Goal: Task Accomplishment & Management: Complete application form

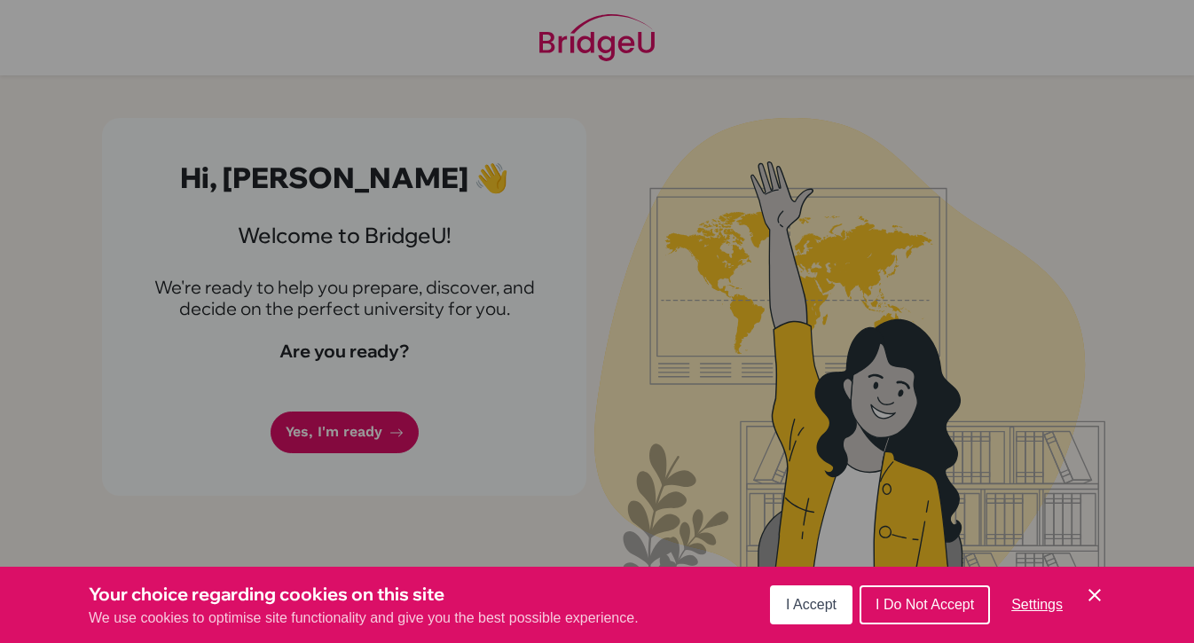
click at [813, 604] on span "I Accept" at bounding box center [811, 604] width 51 height 15
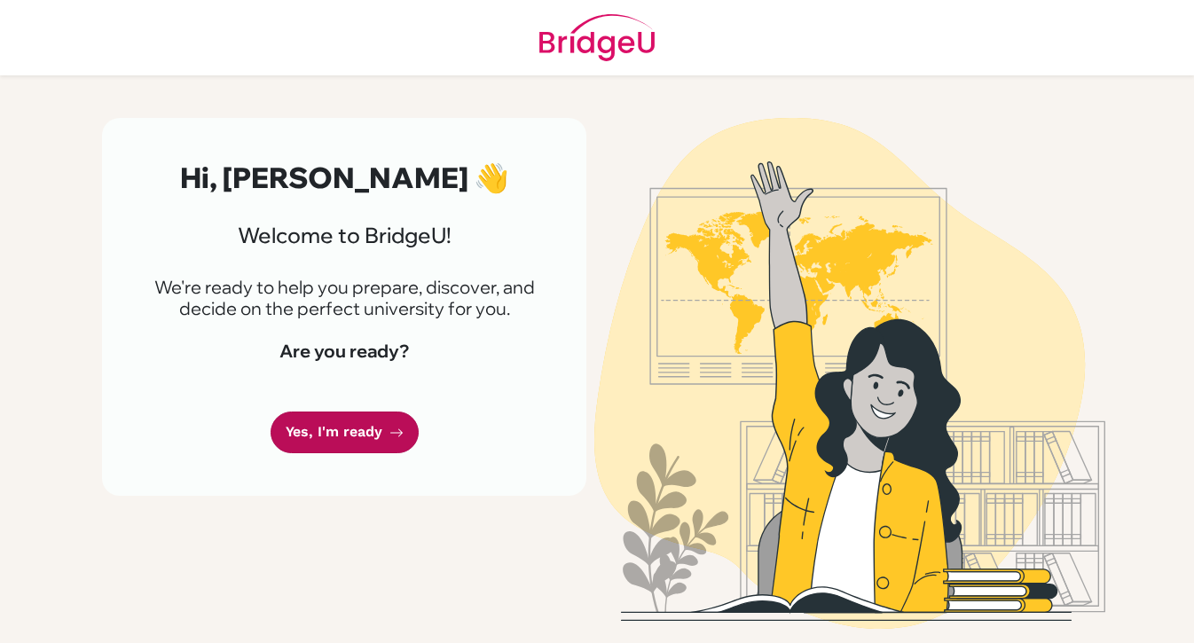
click at [342, 431] on link "Yes, I'm ready" at bounding box center [345, 433] width 148 height 42
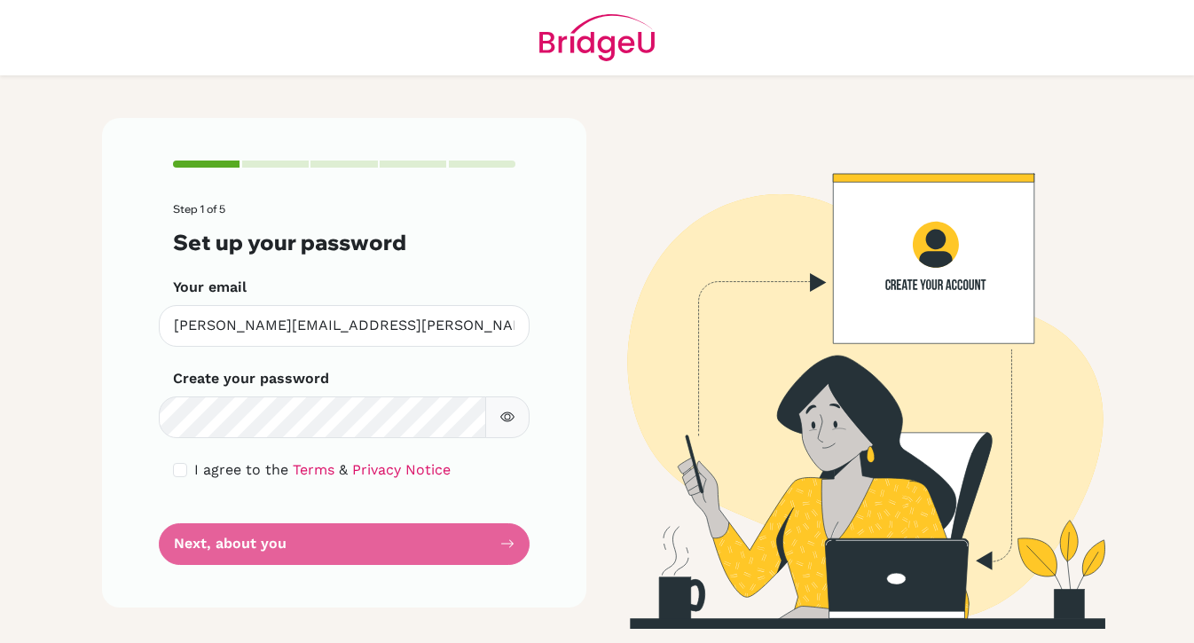
click at [194, 475] on span "I agree to the" at bounding box center [241, 469] width 94 height 17
click at [179, 474] on input "checkbox" at bounding box center [180, 470] width 14 height 14
checkbox input "true"
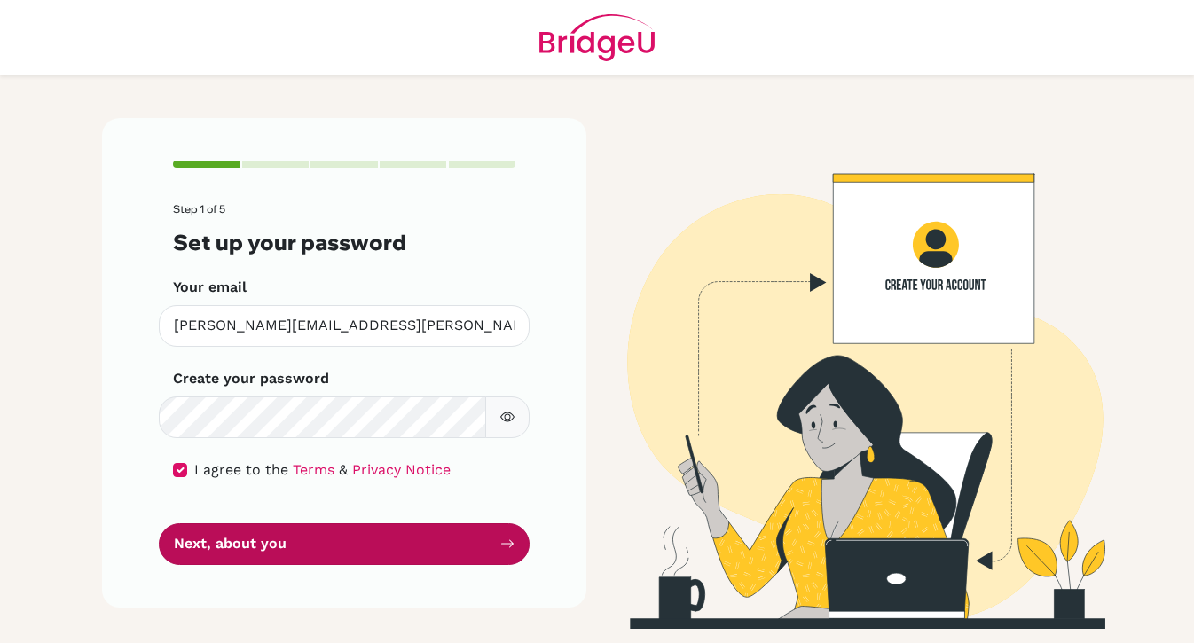
click at [360, 538] on button "Next, about you" at bounding box center [344, 544] width 371 height 42
